Goal: Task Accomplishment & Management: Complete application form

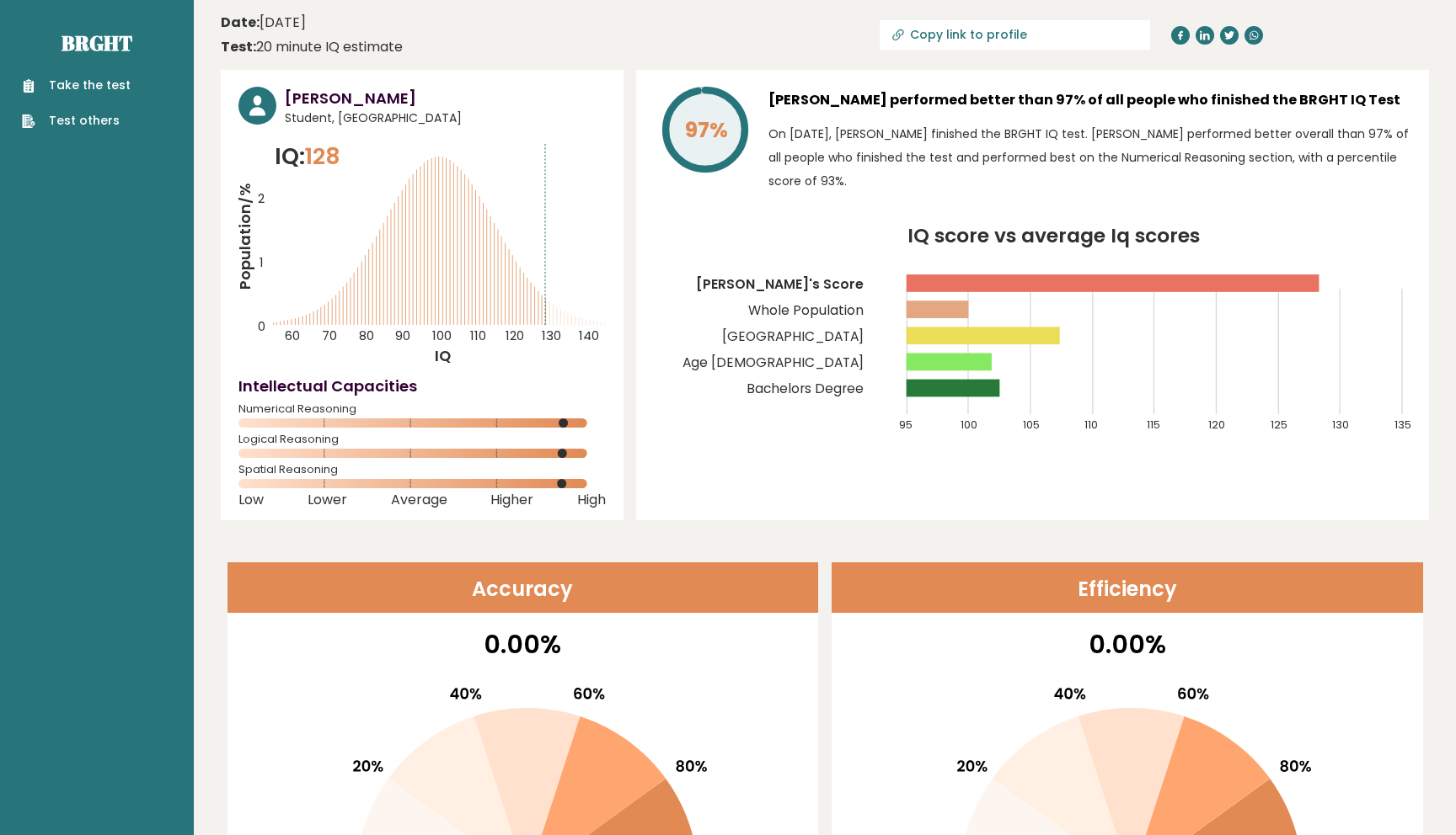
click at [102, 89] on link "Take the test" at bounding box center [75, 86] width 108 height 18
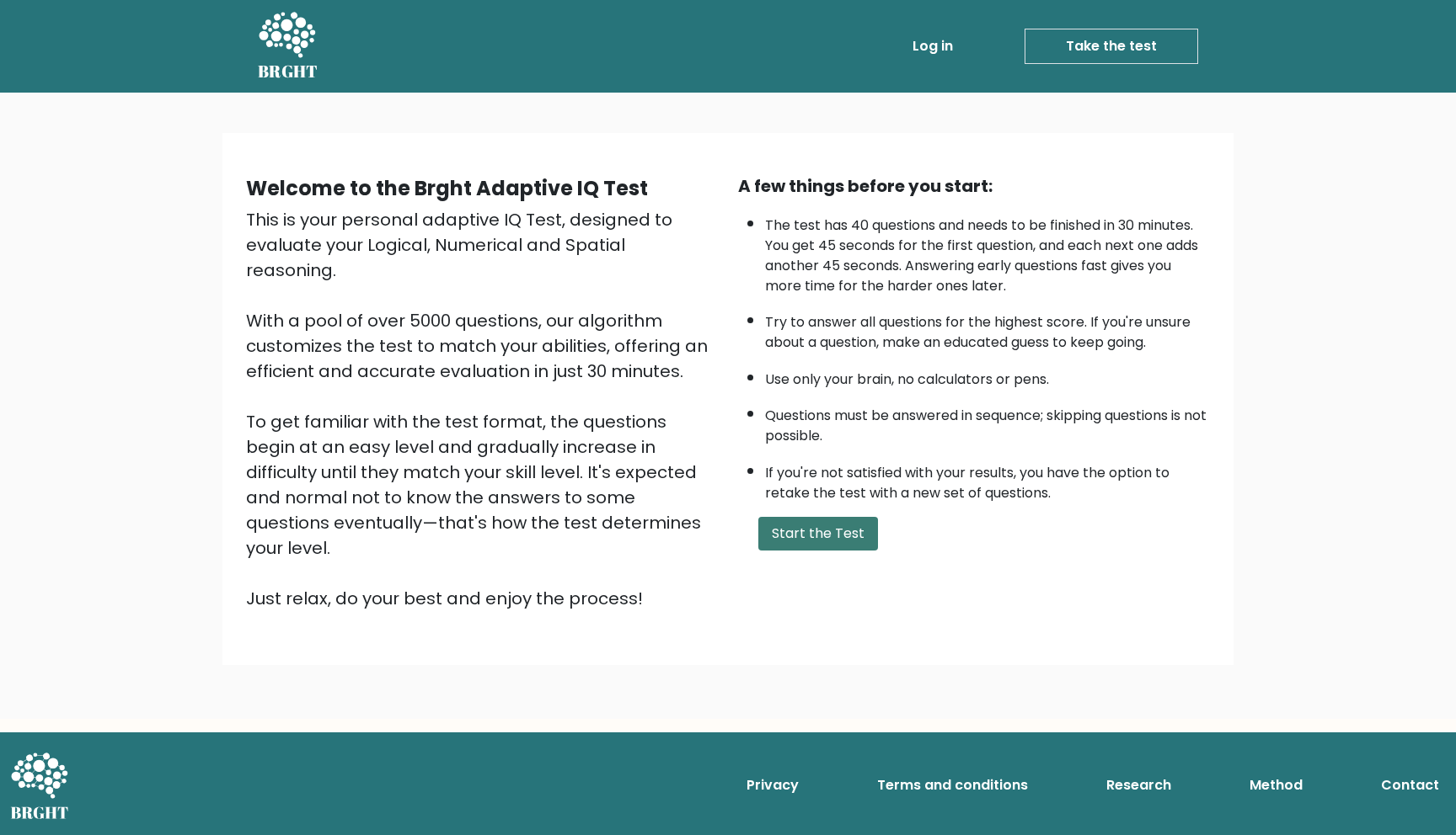
click at [784, 533] on button "Start the Test" at bounding box center [818, 534] width 120 height 34
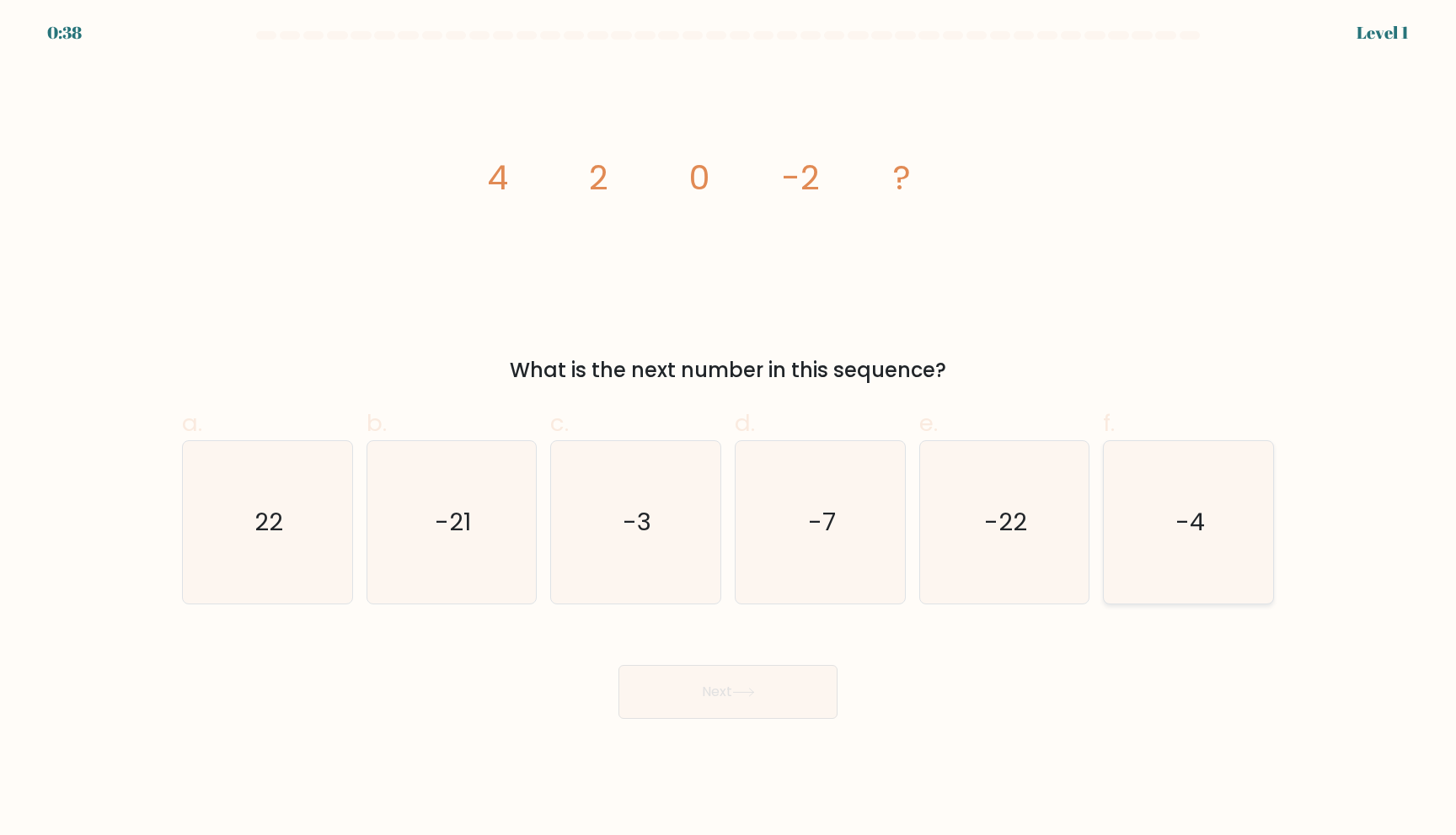
click at [1189, 488] on icon "-4" at bounding box center [1189, 523] width 163 height 163
click at [729, 429] on input "f. -4" at bounding box center [728, 423] width 1 height 11
radio input "true"
click at [755, 689] on icon at bounding box center [743, 693] width 22 height 9
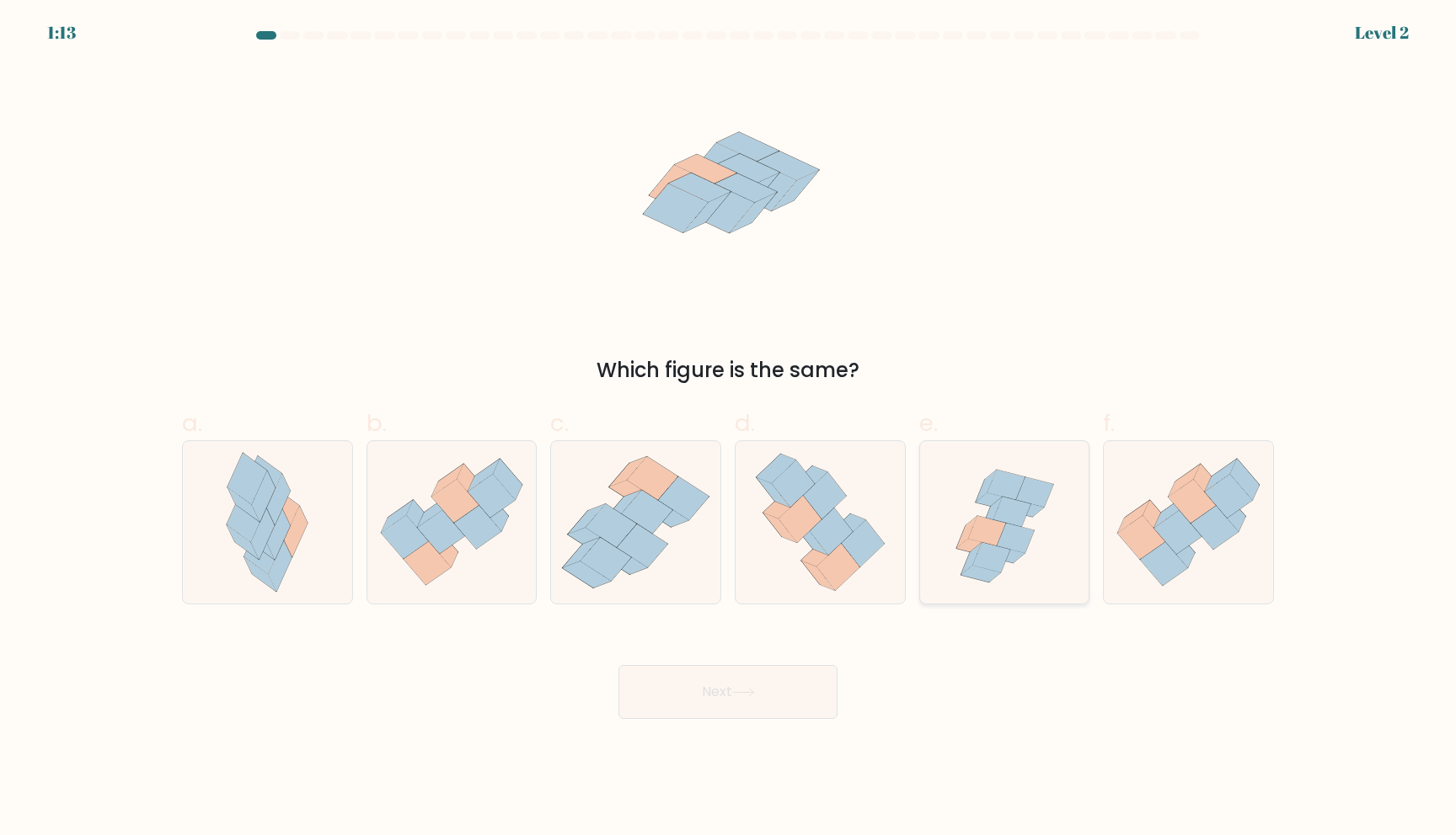
click at [956, 558] on icon at bounding box center [1005, 523] width 169 height 163
click at [729, 429] on input "e." at bounding box center [728, 423] width 1 height 11
radio input "true"
click at [786, 721] on body "1:13 Level 2" at bounding box center [728, 417] width 1456 height 835
click at [801, 693] on button "Next" at bounding box center [728, 692] width 219 height 54
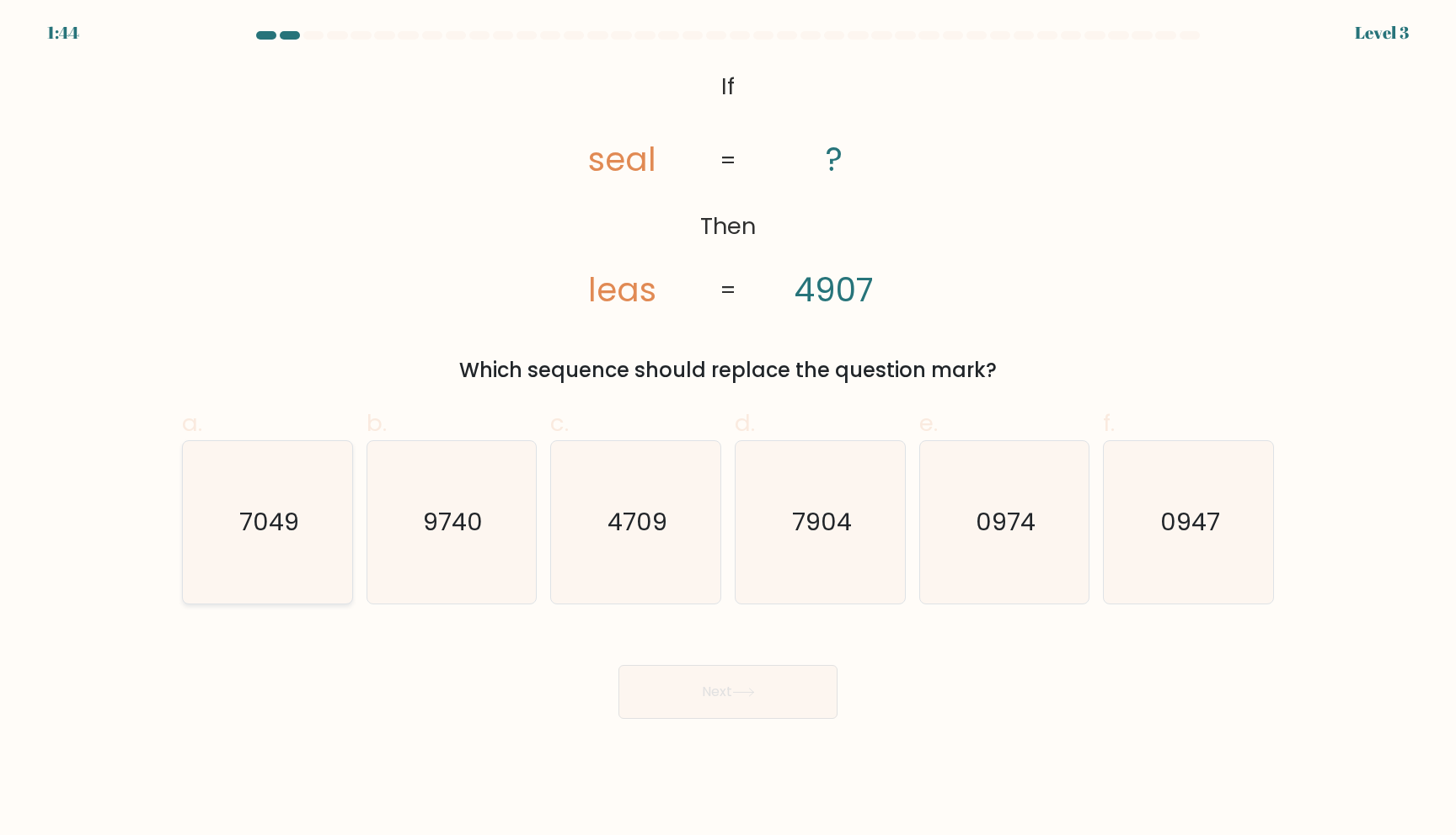
click at [244, 545] on icon "7049" at bounding box center [268, 523] width 163 height 163
click at [728, 429] on input "a. 7049" at bounding box center [728, 423] width 1 height 11
radio input "true"
click at [672, 698] on button "Next" at bounding box center [728, 692] width 219 height 54
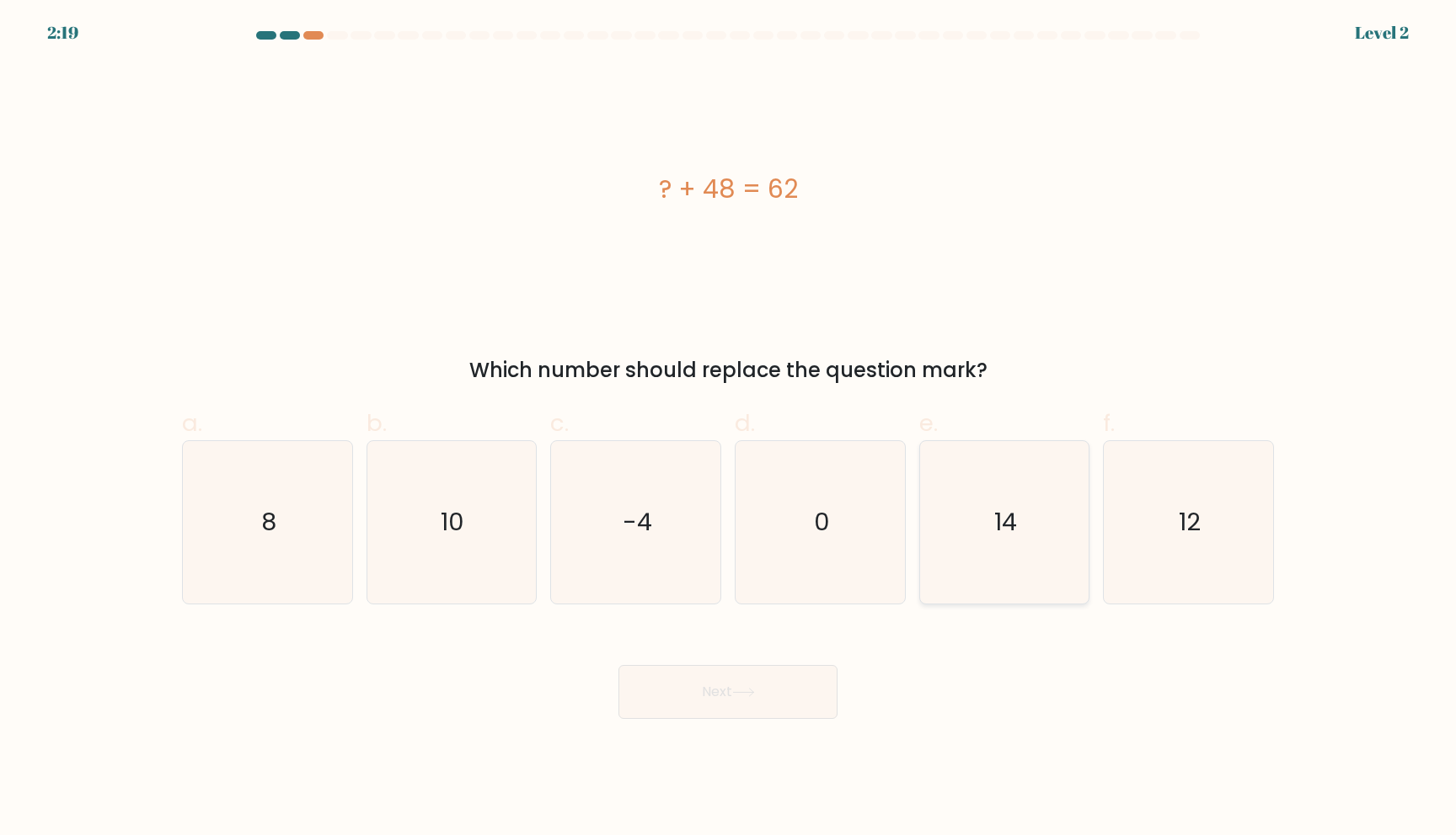
click at [1003, 564] on icon "14" at bounding box center [1004, 523] width 163 height 163
click at [729, 429] on input "e. 14" at bounding box center [728, 423] width 1 height 11
radio input "true"
click at [766, 686] on button "Next" at bounding box center [728, 692] width 219 height 54
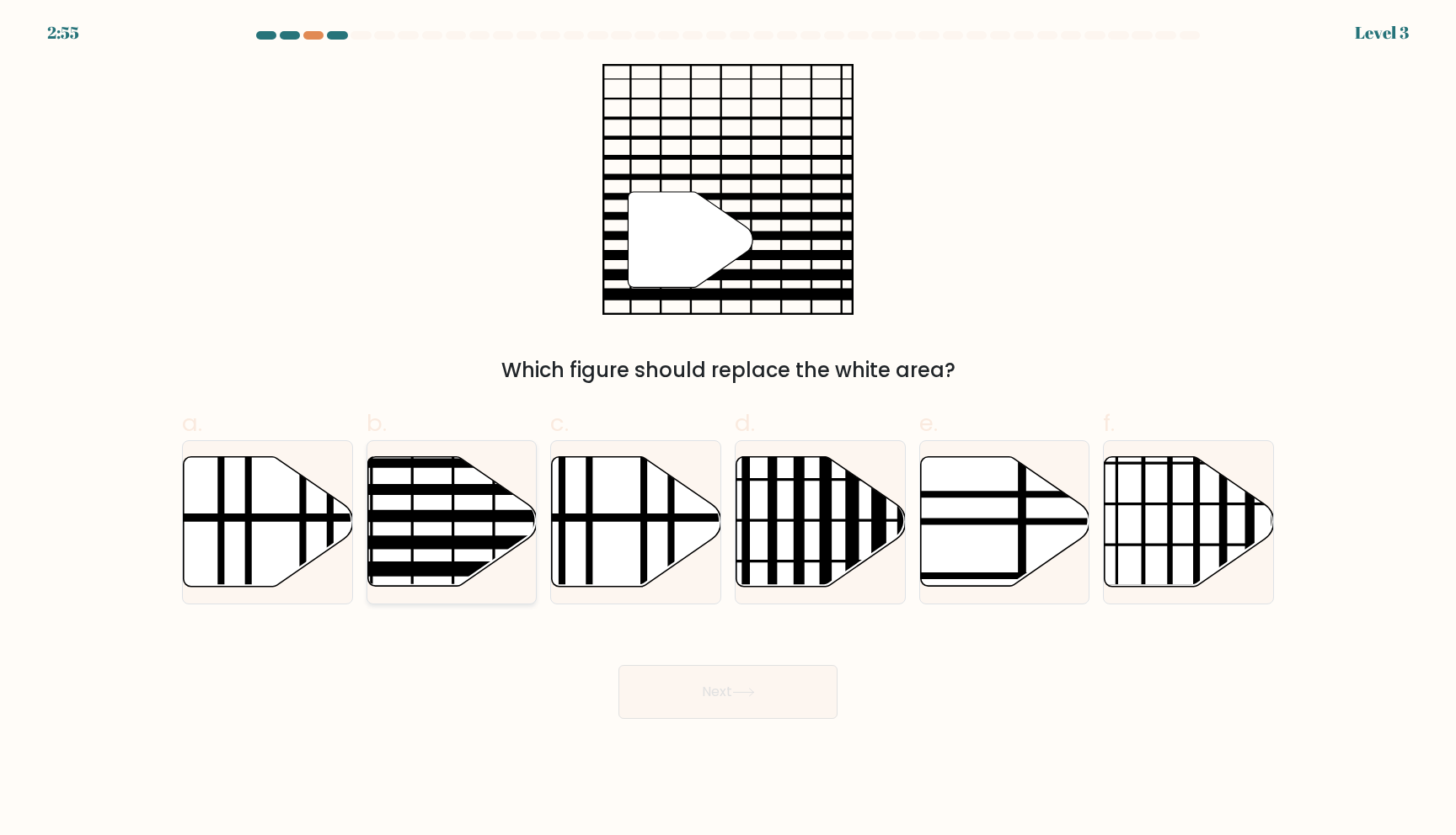
click at [501, 516] on line at bounding box center [503, 516] width 341 height 0
click at [728, 429] on input "b." at bounding box center [728, 423] width 1 height 11
radio input "true"
click at [713, 707] on button "Next" at bounding box center [728, 692] width 219 height 54
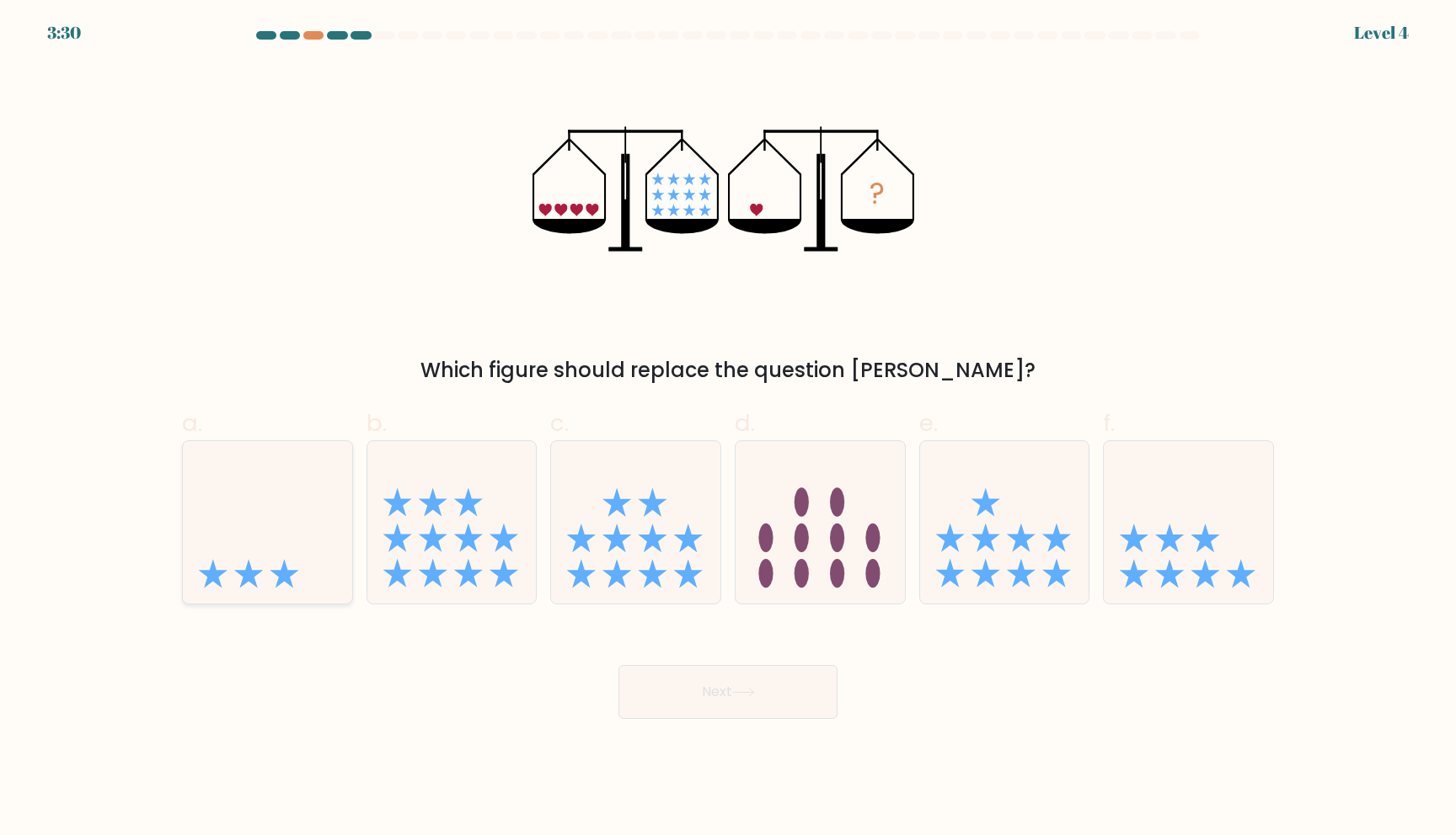
click at [276, 560] on icon at bounding box center [267, 522] width 169 height 140
click at [728, 429] on input "a." at bounding box center [728, 423] width 1 height 11
radio input "true"
click at [759, 696] on button "Next" at bounding box center [728, 692] width 219 height 54
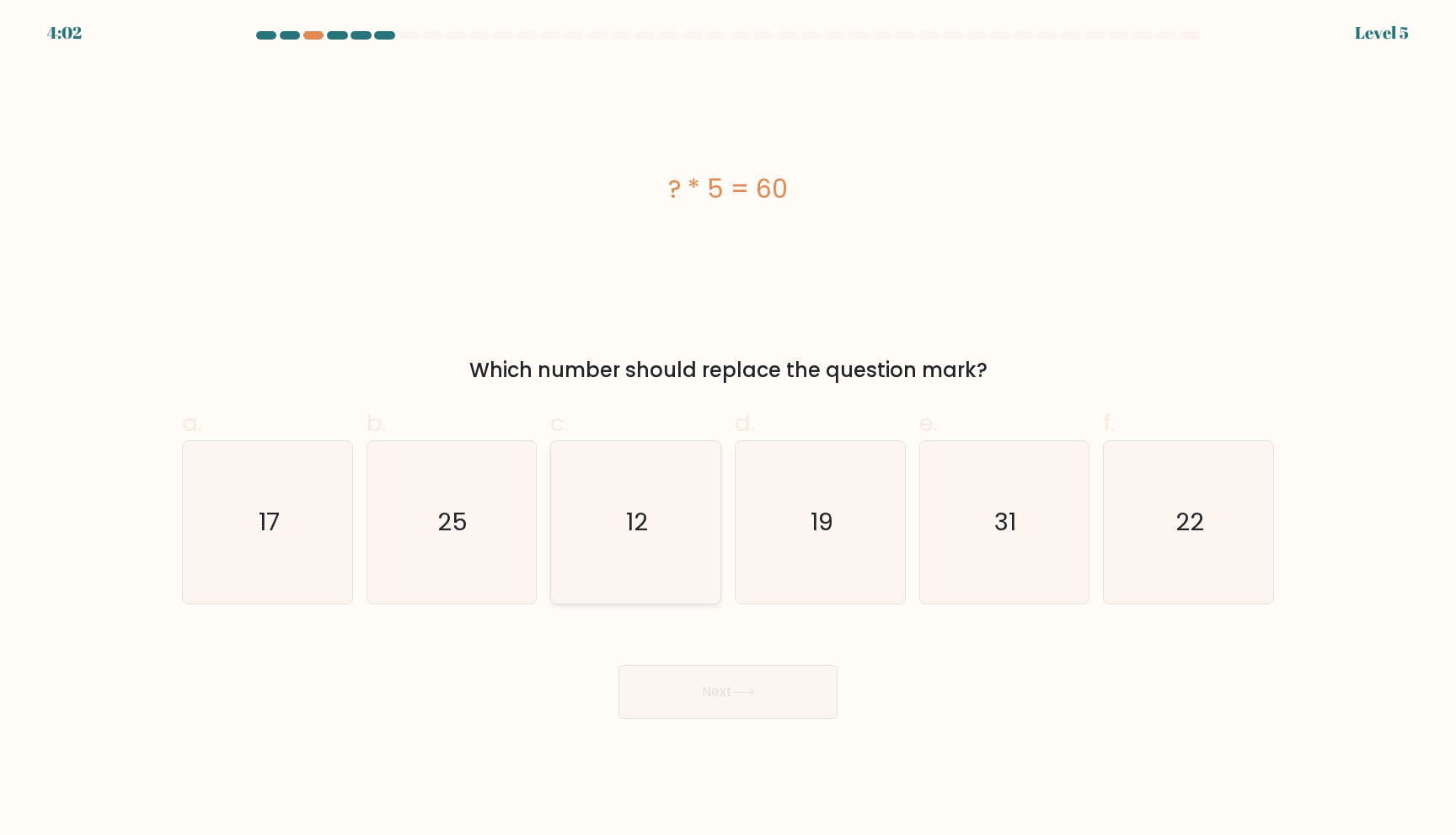
click at [627, 559] on icon "12" at bounding box center [636, 523] width 163 height 163
click at [728, 429] on input "c. 12" at bounding box center [728, 423] width 1 height 11
radio input "true"
click at [655, 682] on button "Next" at bounding box center [728, 692] width 219 height 54
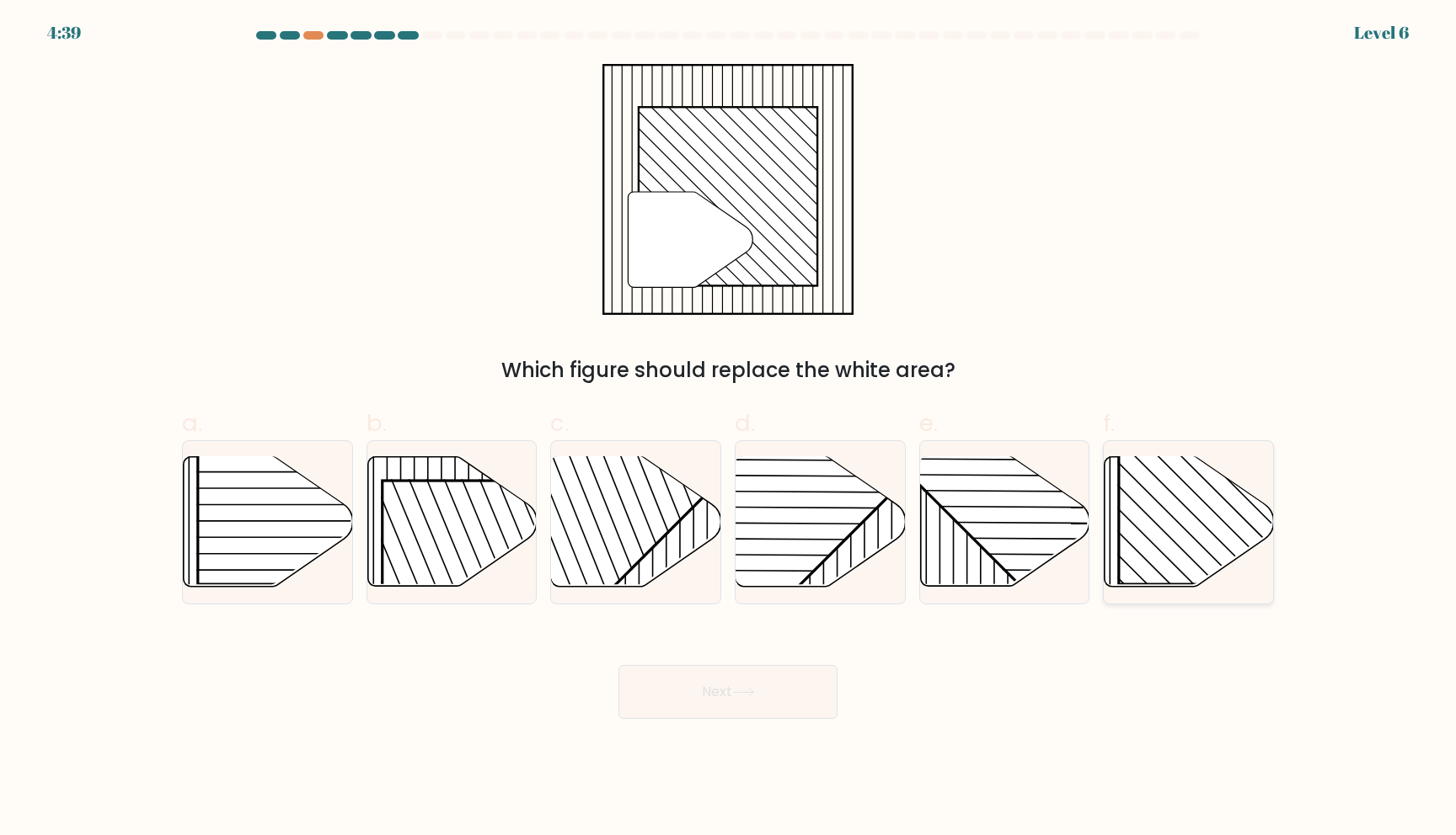
click at [1157, 556] on rect at bounding box center [1240, 463] width 243 height 243
click at [729, 429] on input "f." at bounding box center [728, 423] width 1 height 11
radio input "true"
click at [705, 695] on button "Next" at bounding box center [728, 692] width 219 height 54
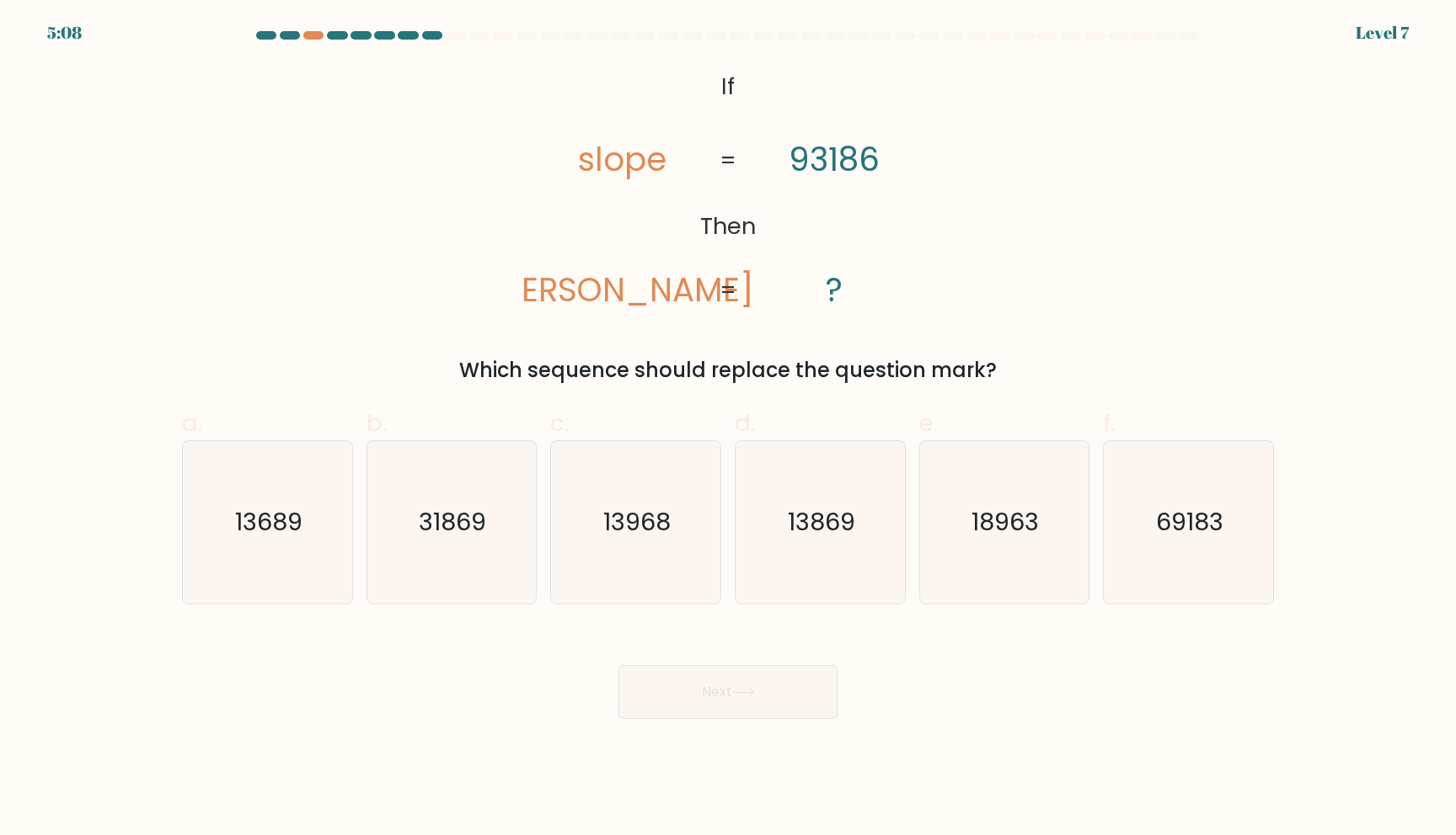
drag, startPoint x: 586, startPoint y: 290, endPoint x: 567, endPoint y: 290, distance: 19.0
click at [567, 290] on icon "@import url('[URL][DOMAIN_NAME]); If Then slope [PERSON_NAME] 93186 ? = =" at bounding box center [727, 190] width 407 height 251
click at [815, 165] on tspan "93186" at bounding box center [835, 159] width 91 height 47
drag, startPoint x: 837, startPoint y: 159, endPoint x: 828, endPoint y: 160, distance: 9.1
click at [828, 160] on tspan "93186" at bounding box center [835, 159] width 91 height 47
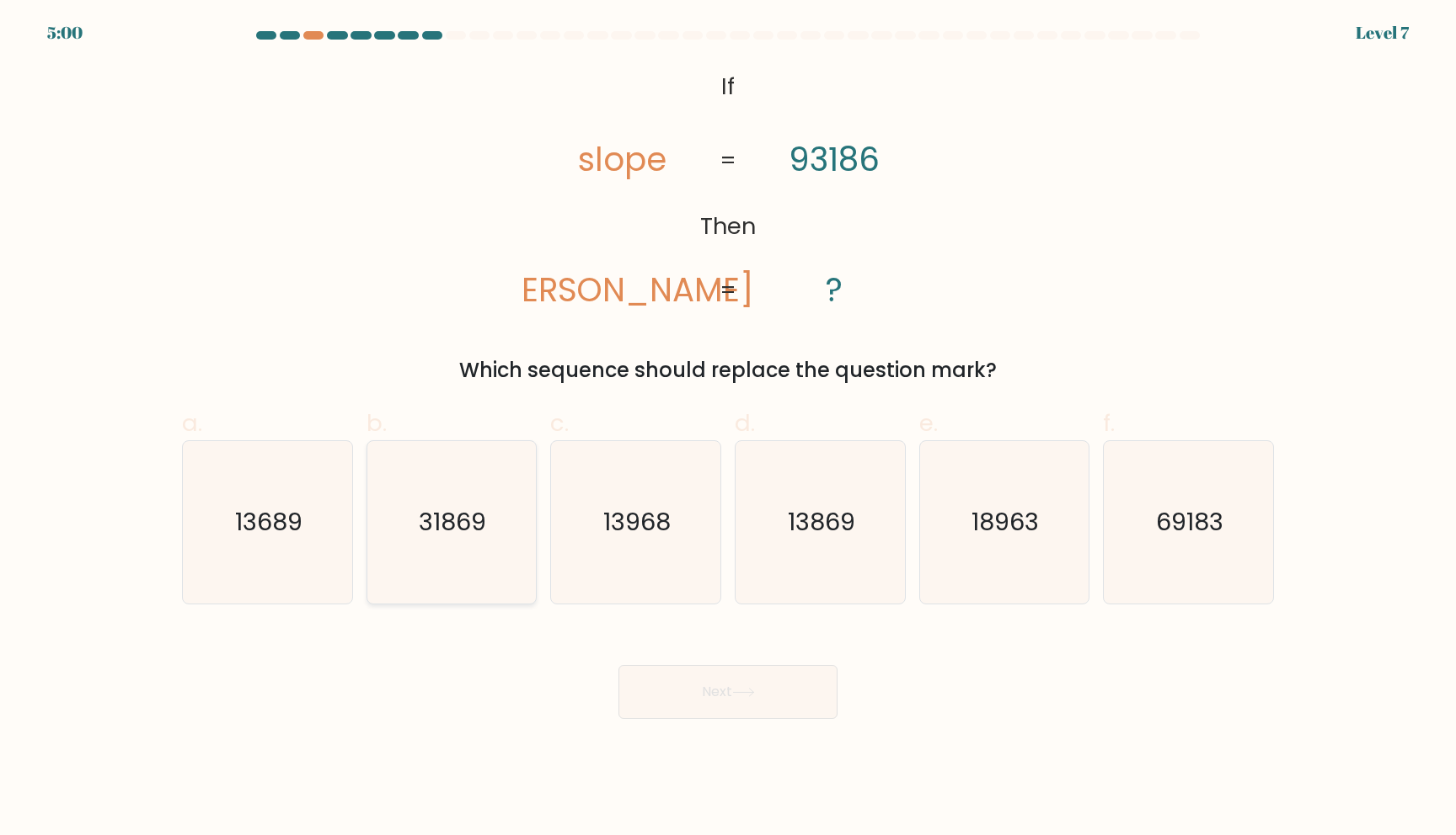
click at [445, 492] on icon "31869" at bounding box center [451, 523] width 163 height 163
click at [728, 429] on input "b. 31869" at bounding box center [728, 423] width 1 height 11
radio input "true"
click at [662, 690] on button "Next" at bounding box center [728, 692] width 219 height 54
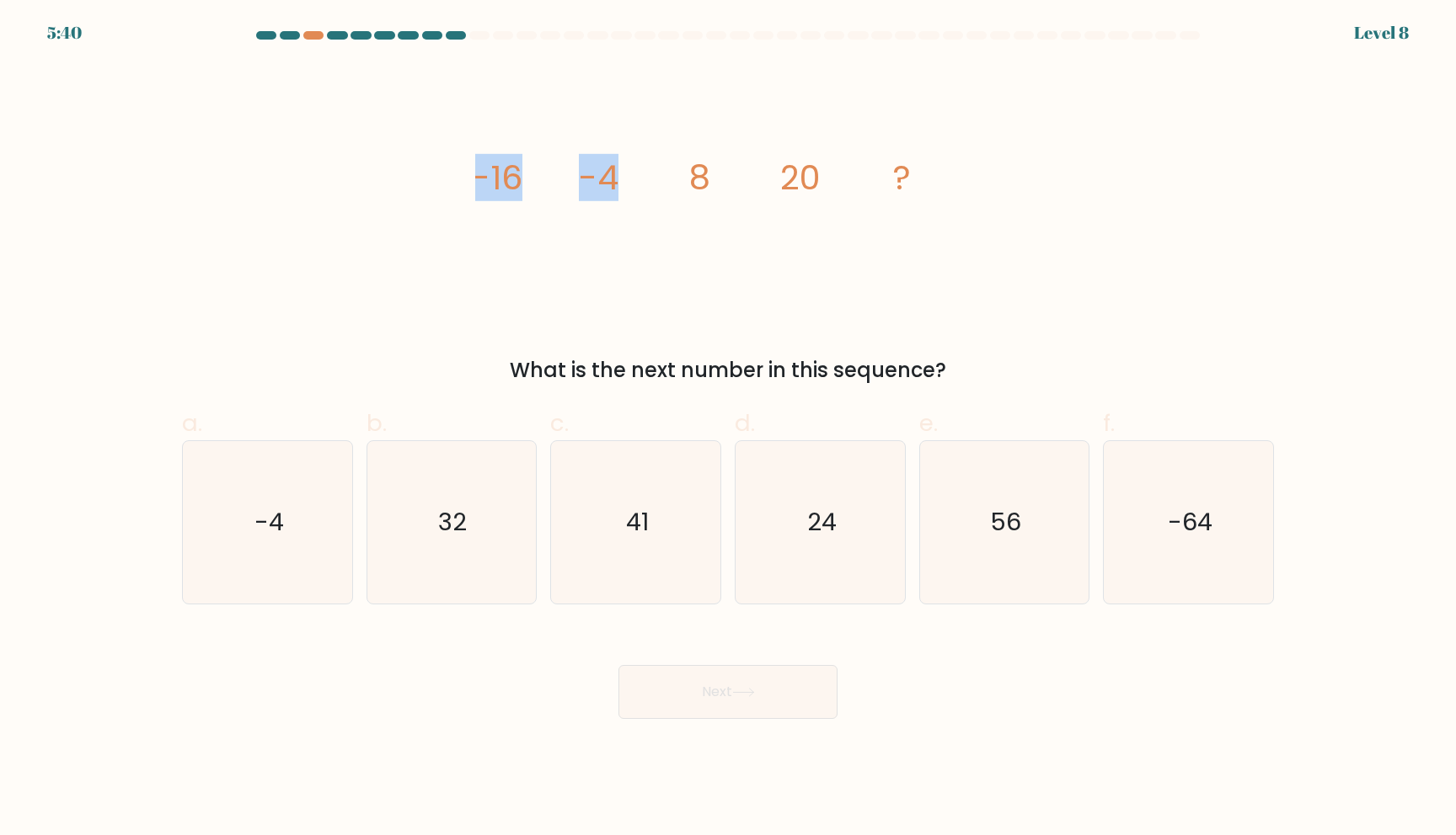
drag, startPoint x: 479, startPoint y: 180, endPoint x: 629, endPoint y: 180, distance: 150.0
click at [629, 180] on icon "image/svg+xml -16 -4 8 20 ?" at bounding box center [728, 190] width 506 height 251
click at [611, 198] on tspan "-4" at bounding box center [598, 177] width 39 height 47
drag, startPoint x: 582, startPoint y: 180, endPoint x: 706, endPoint y: 177, distance: 124.0
click at [706, 177] on g "-16 -4 8 20 ?" at bounding box center [691, 177] width 439 height 47
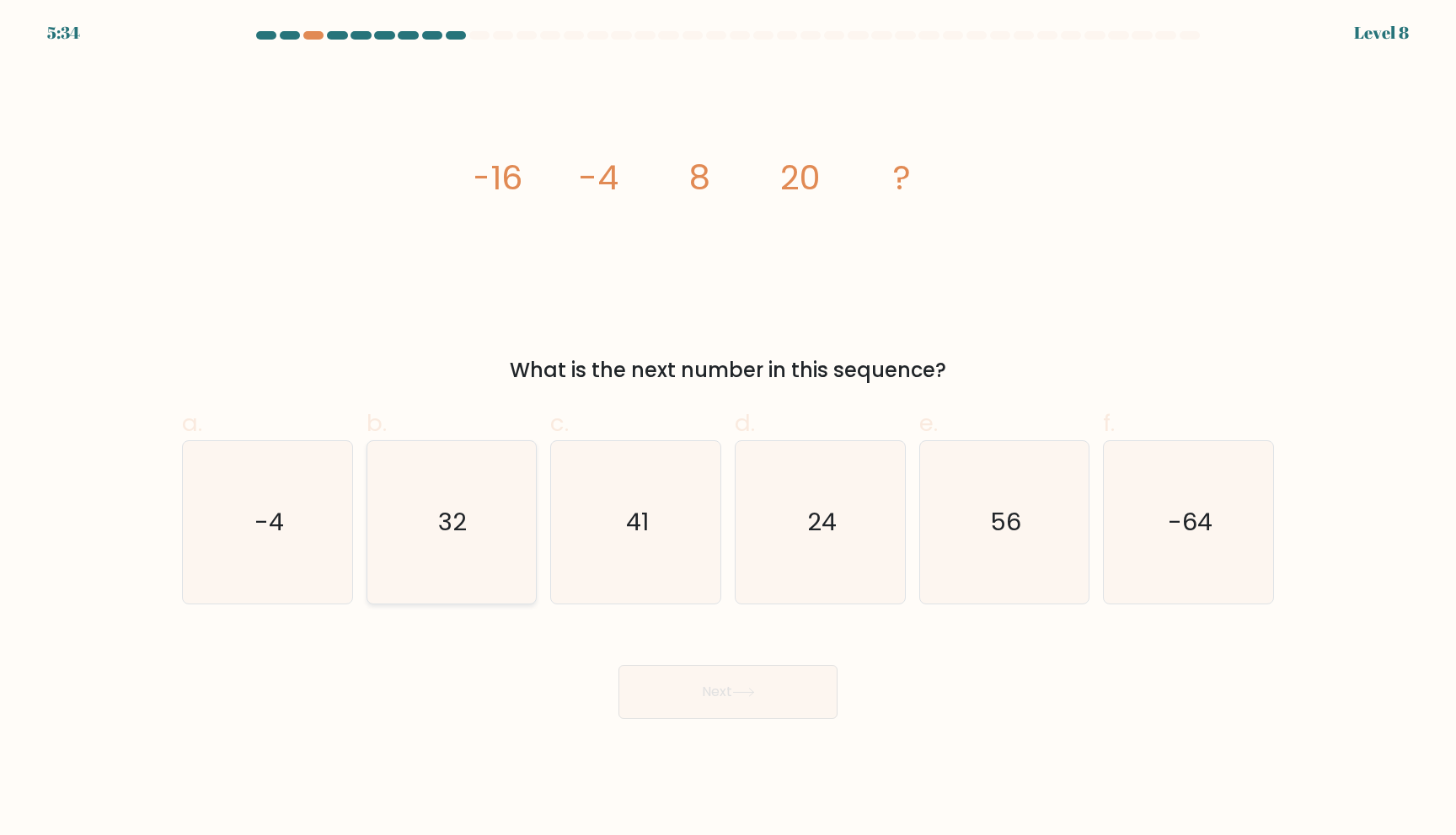
click at [448, 539] on icon "32" at bounding box center [451, 523] width 163 height 163
click at [728, 429] on input "b. 32" at bounding box center [728, 423] width 1 height 11
radio input "true"
click at [717, 701] on button "Next" at bounding box center [728, 692] width 219 height 54
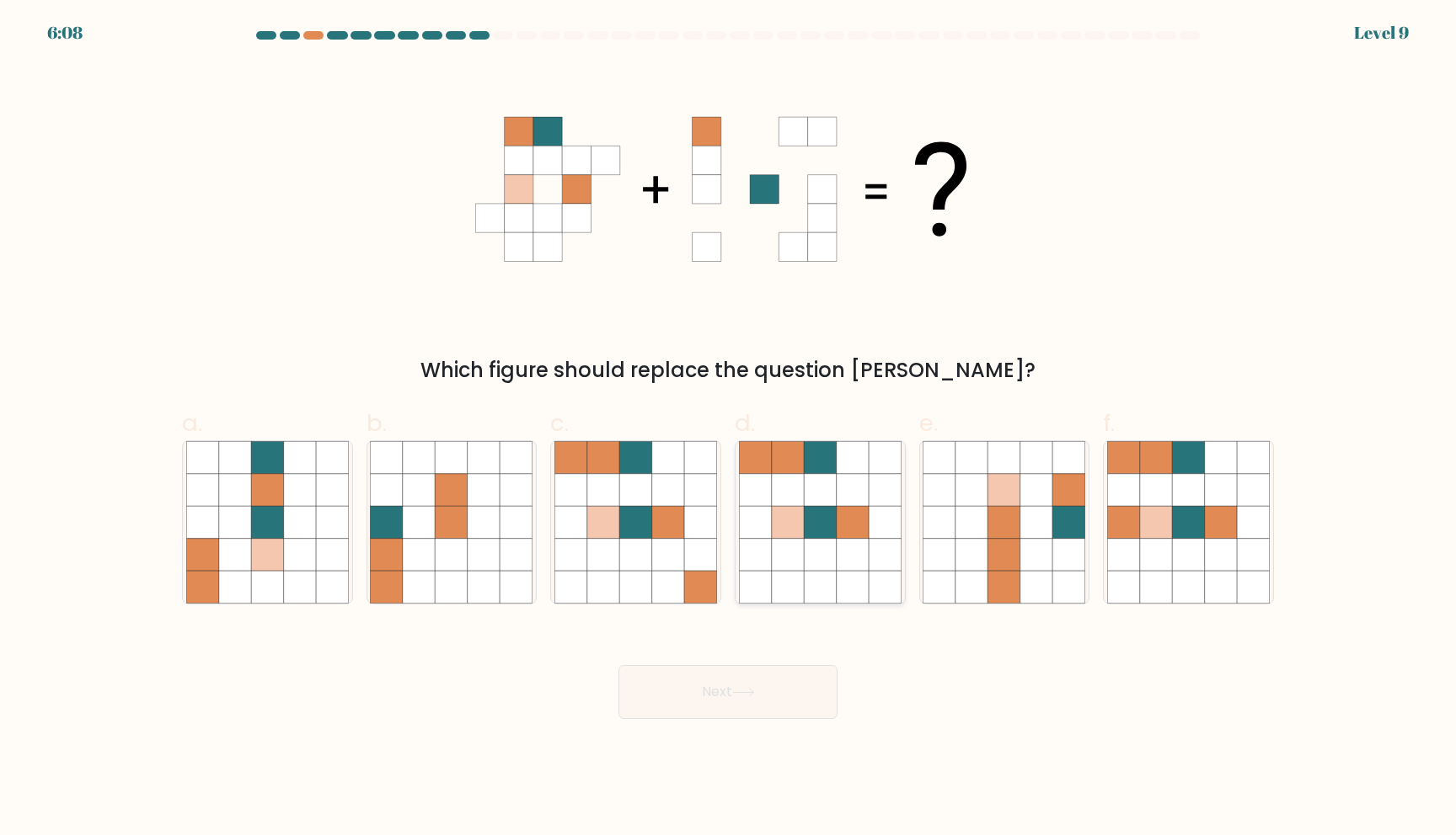
click at [854, 491] on icon at bounding box center [852, 490] width 32 height 32
click at [729, 429] on input "d." at bounding box center [728, 423] width 1 height 11
radio input "true"
click at [793, 689] on button "Next" at bounding box center [728, 692] width 219 height 54
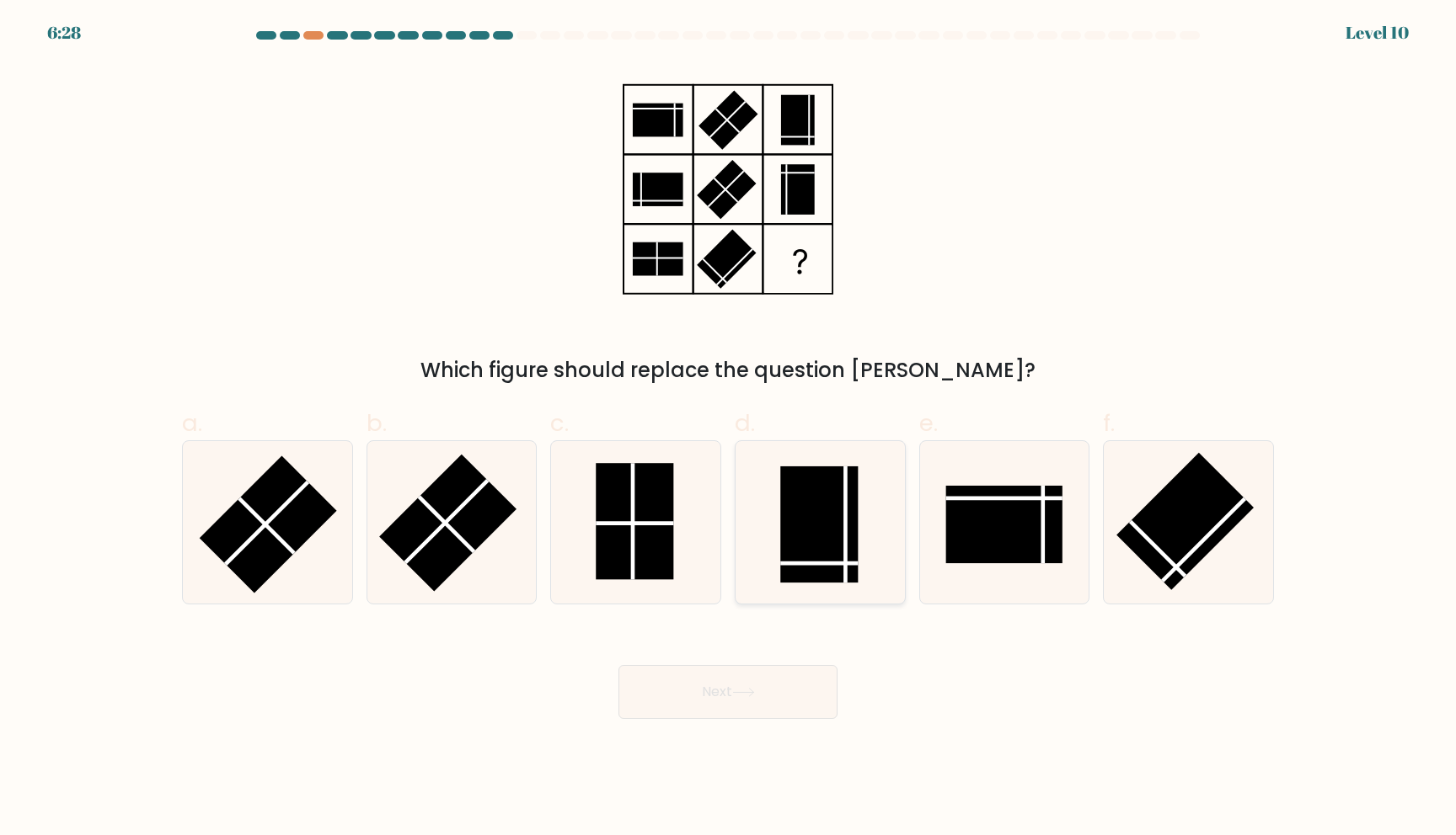
click at [797, 534] on rect at bounding box center [818, 524] width 78 height 116
click at [729, 429] on input "d." at bounding box center [728, 423] width 1 height 11
radio input "true"
click at [738, 692] on icon at bounding box center [743, 693] width 22 height 9
